Goal: Task Accomplishment & Management: Complete application form

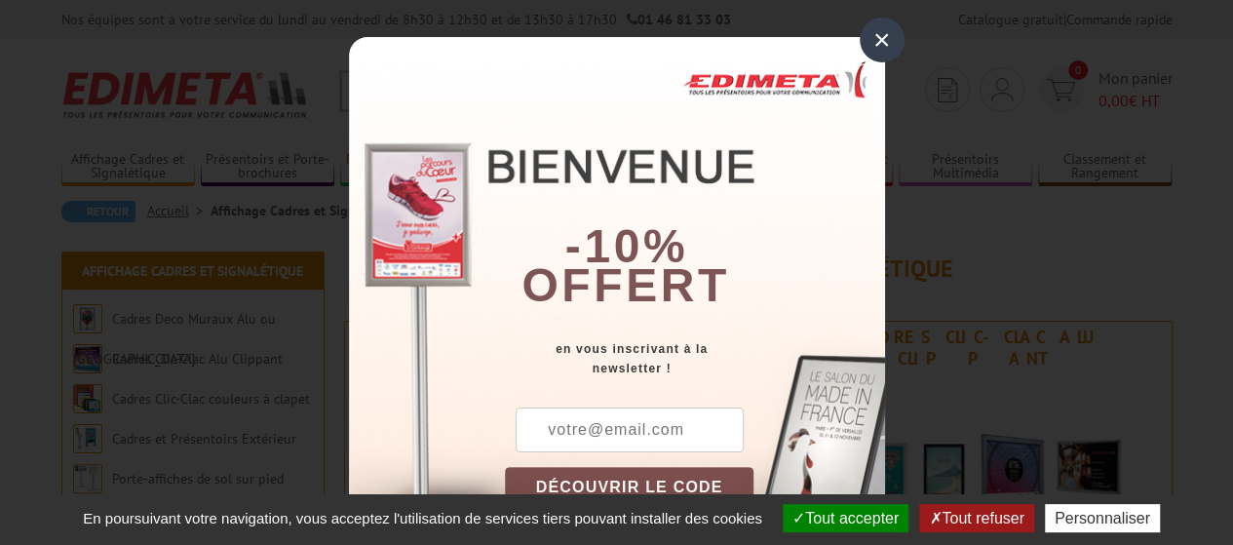
click at [879, 45] on div "×" at bounding box center [882, 40] width 45 height 45
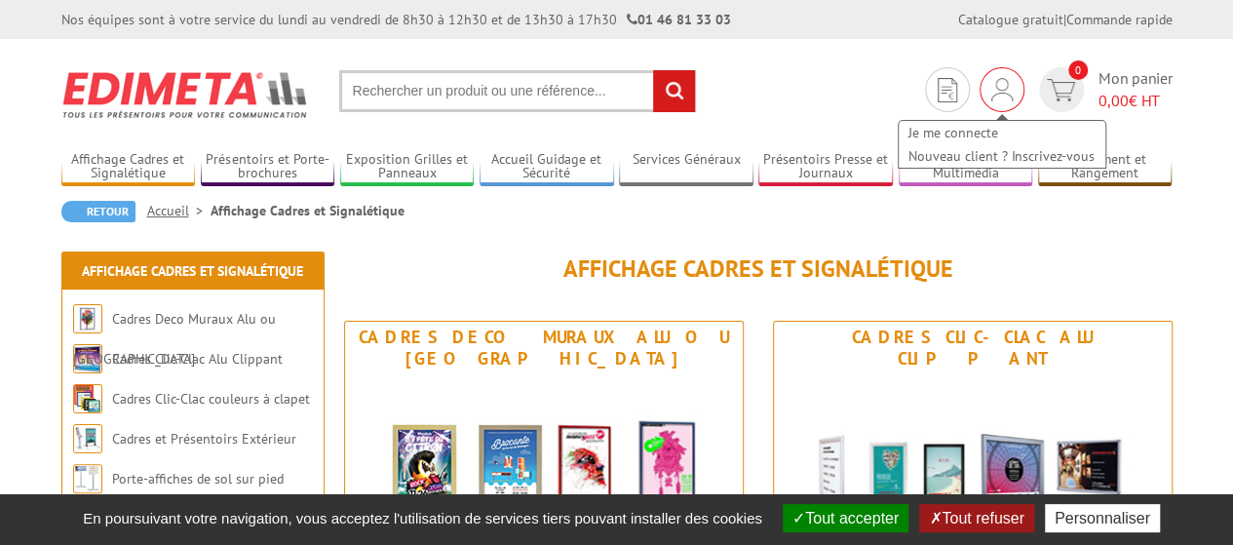
click at [994, 104] on div "Je me connecte Nouveau client ? Inscrivez-vous" at bounding box center [1002, 134] width 211 height 69
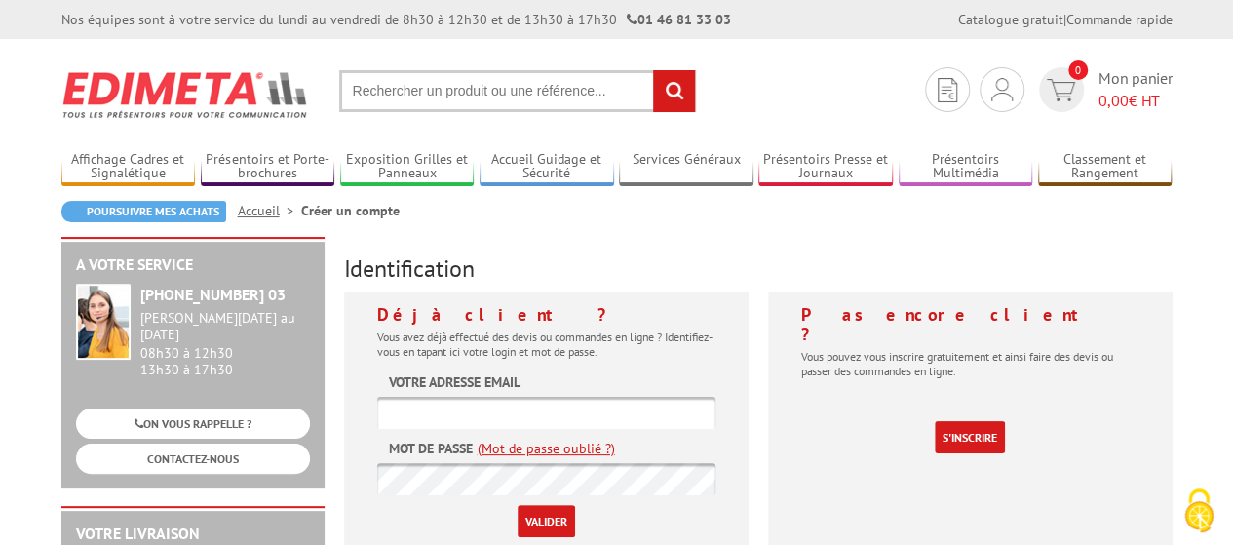
click at [432, 416] on input "text" at bounding box center [546, 413] width 338 height 32
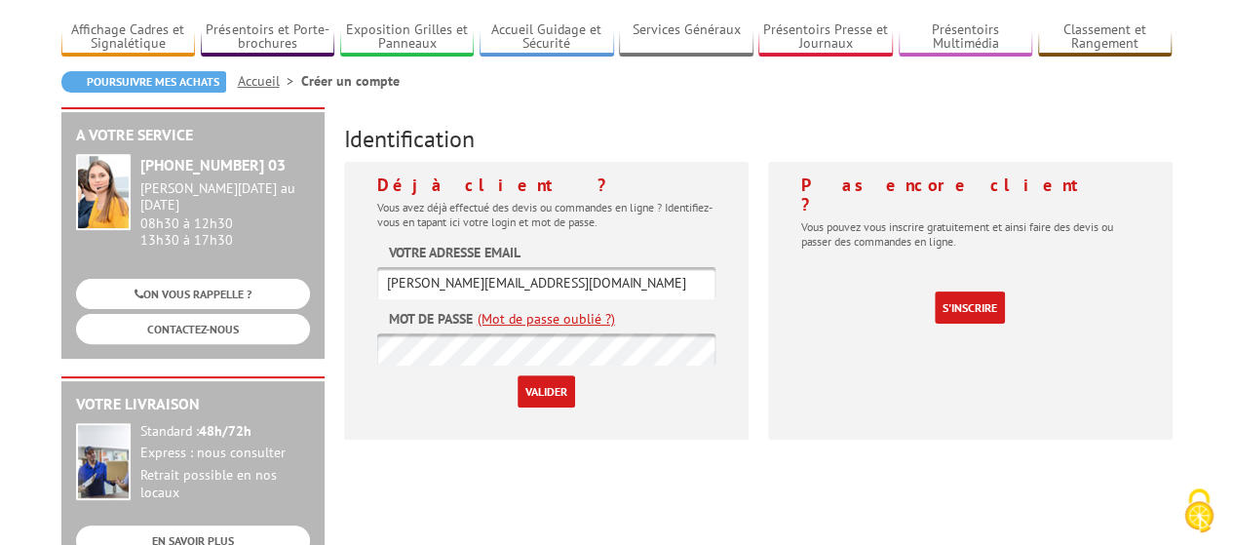
type input "louise@comet.team"
click at [517, 375] on input "Valider" at bounding box center [545, 391] width 57 height 32
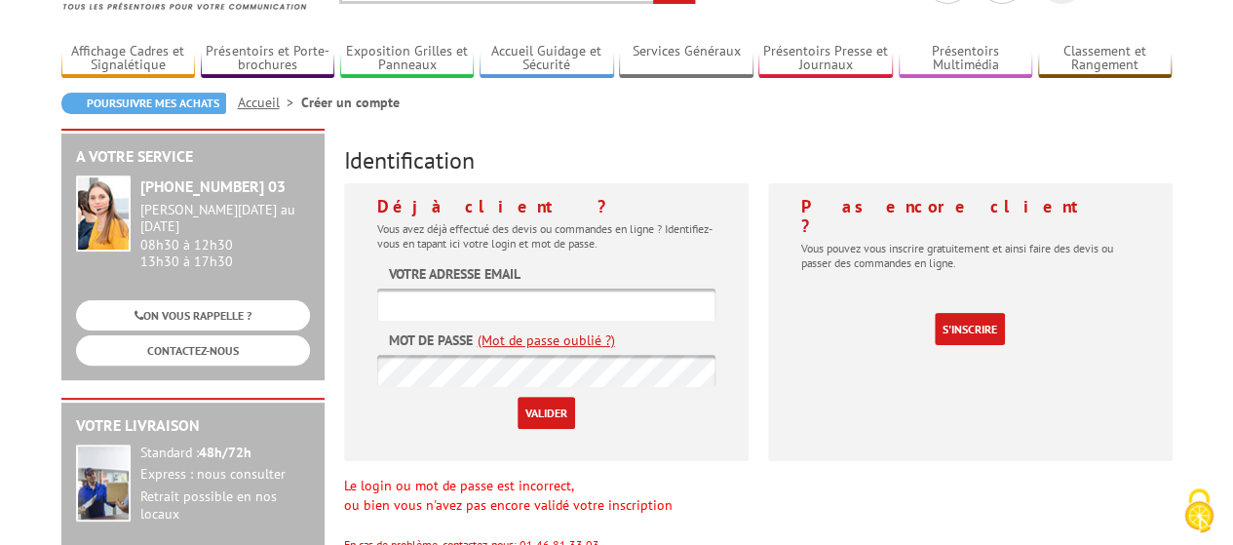
scroll to position [110, 0]
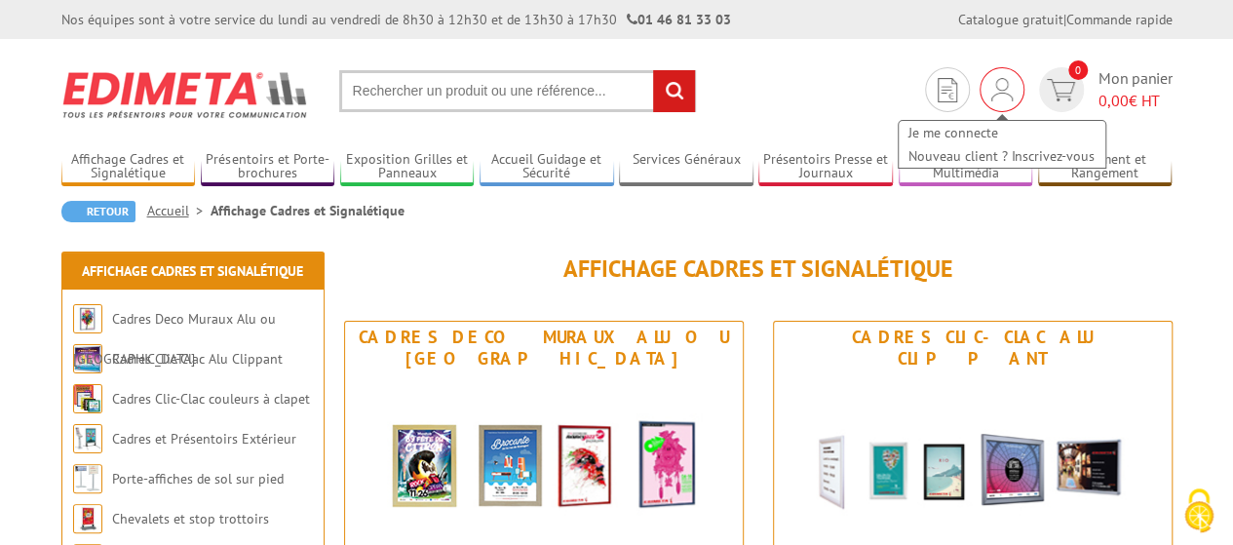
click at [1010, 75] on div "Je me connecte Nouveau client ? Inscrivez-vous" at bounding box center [1001, 89] width 45 height 45
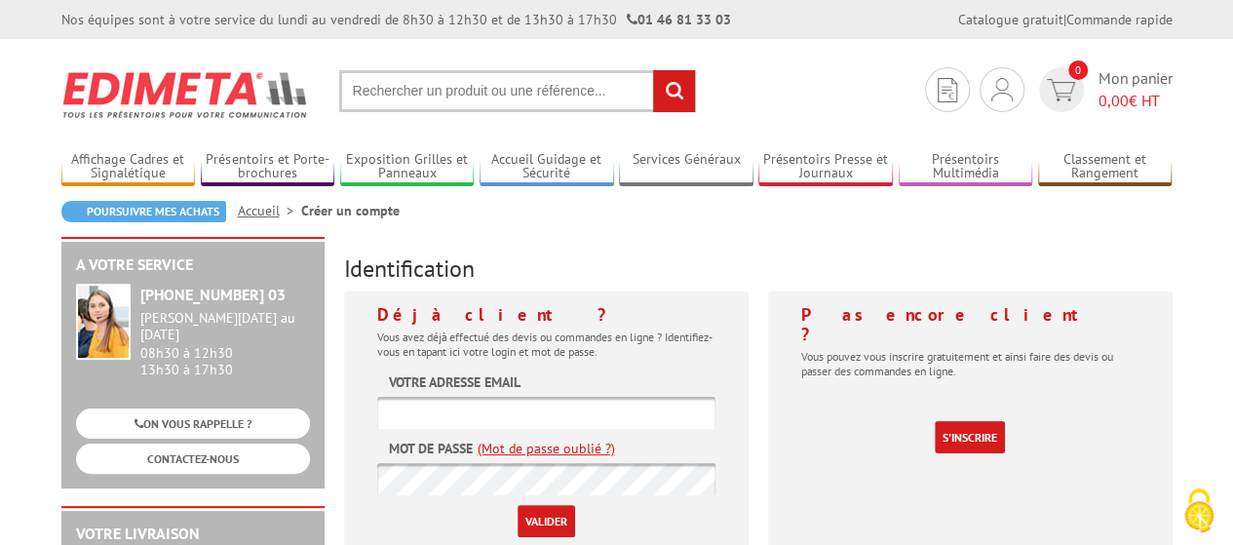
click at [476, 412] on input "text" at bounding box center [546, 413] width 338 height 32
paste input "louise@ comet.team"
type input "louise@ comet.team"
click at [550, 517] on input "Valider" at bounding box center [545, 521] width 57 height 32
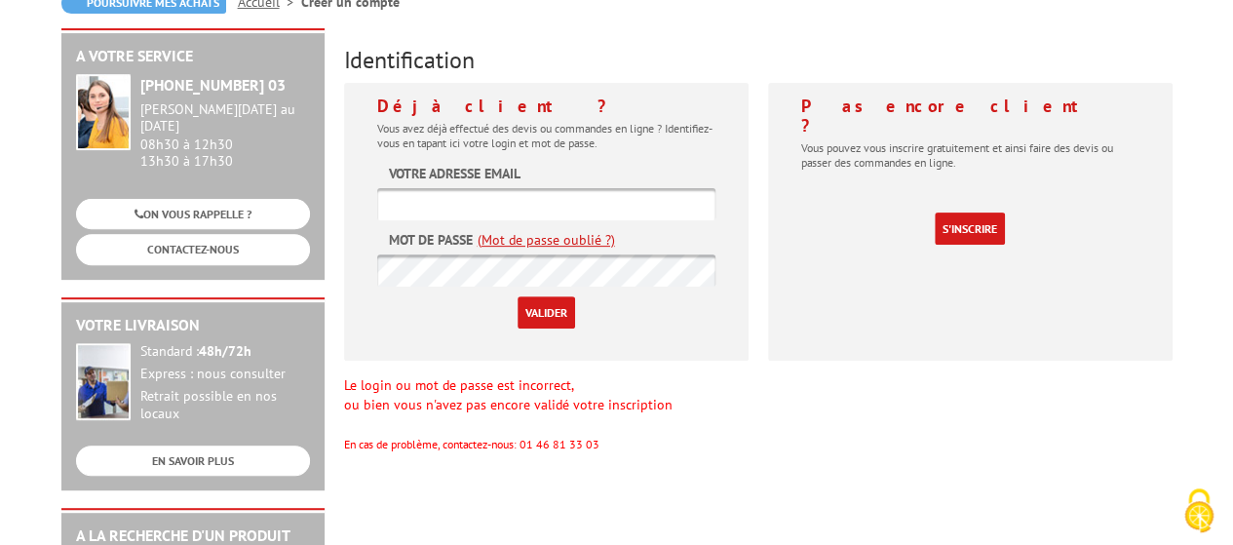
scroll to position [236, 0]
click at [456, 187] on input "text" at bounding box center [546, 203] width 338 height 32
type input "louise@comet.team"
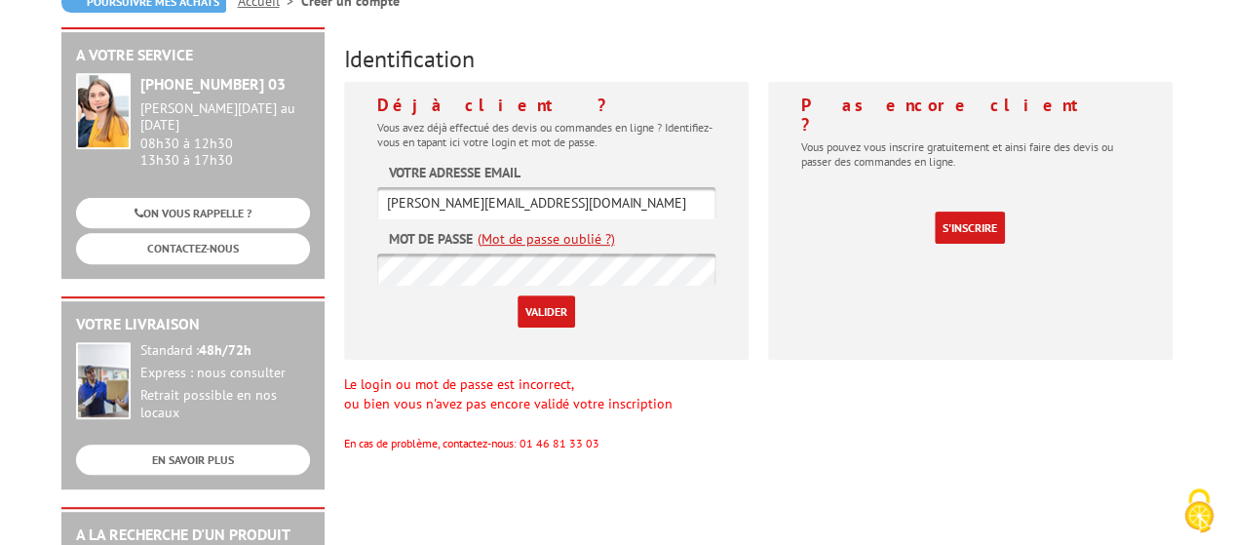
click at [544, 295] on input "Valider" at bounding box center [545, 311] width 57 height 32
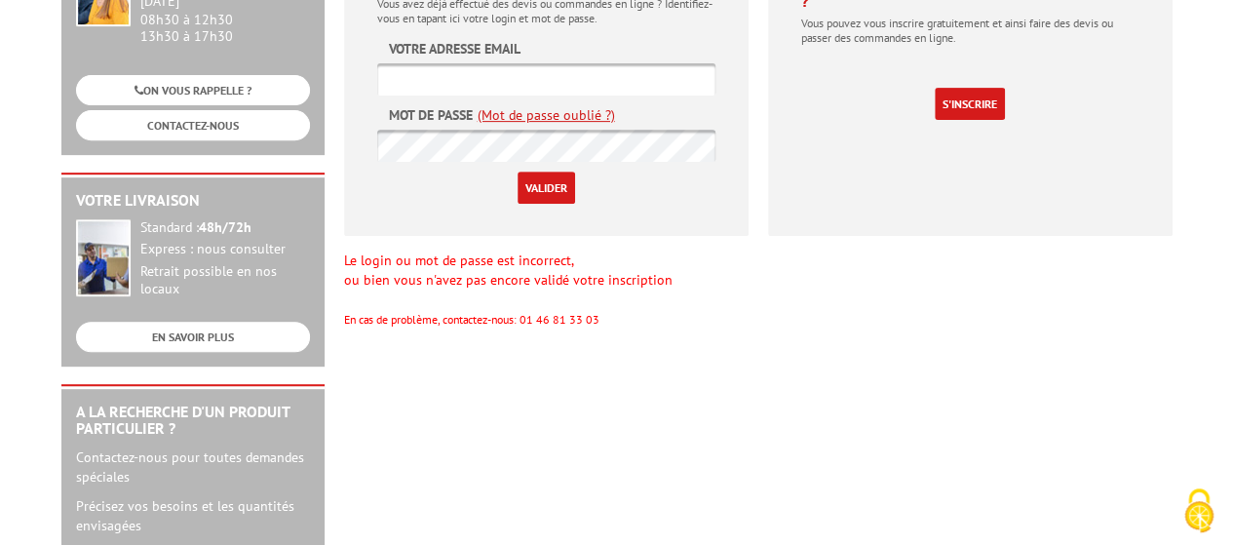
scroll to position [334, 0]
